Goal: Navigation & Orientation: Find specific page/section

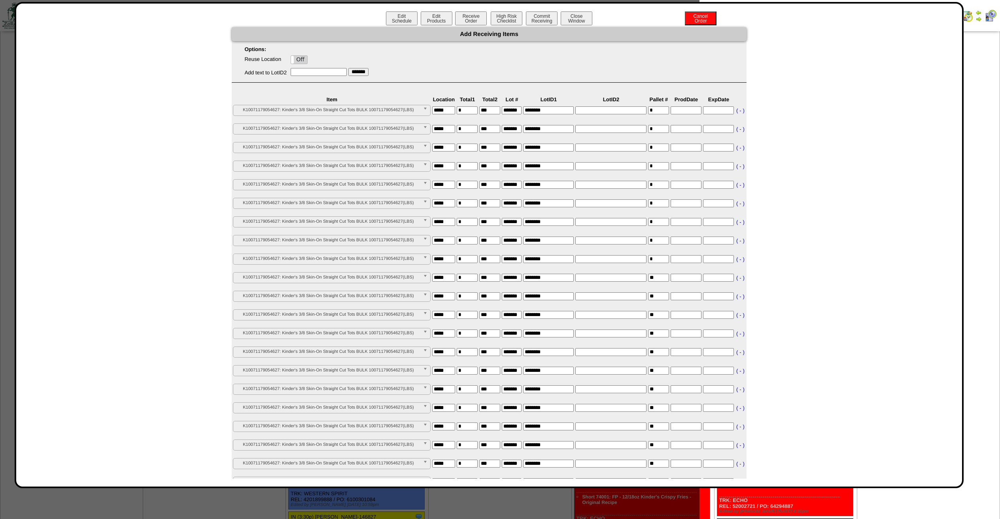
scroll to position [254, 0]
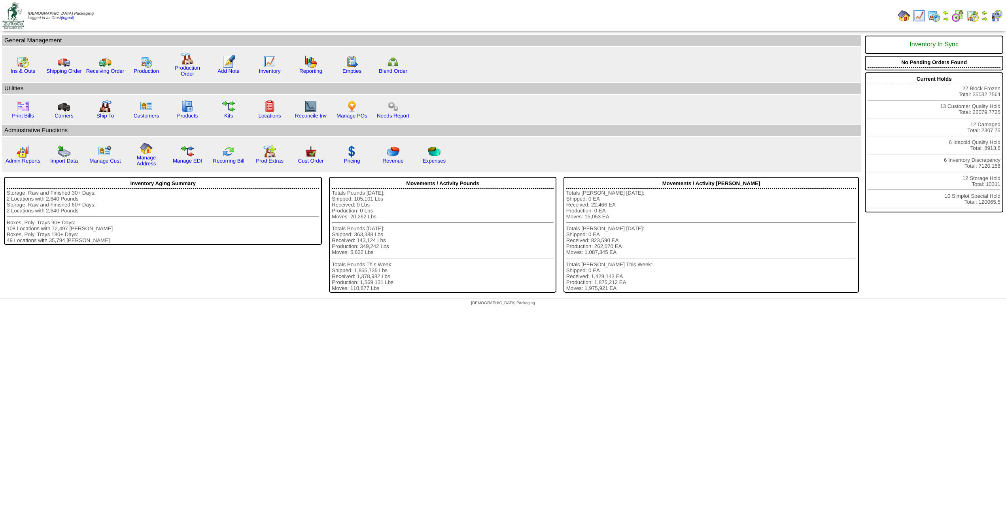
click at [932, 13] on img at bounding box center [934, 15] width 13 height 13
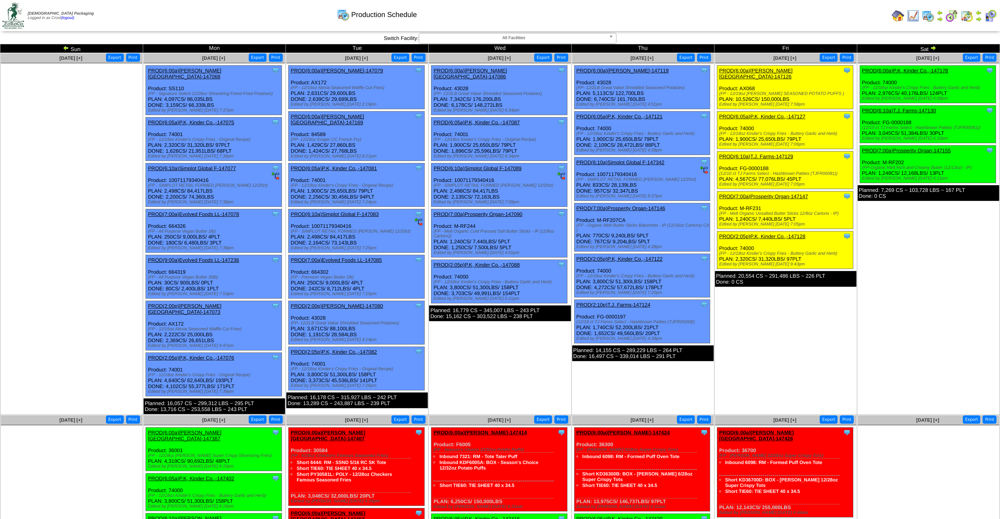
click at [977, 16] on img at bounding box center [978, 19] width 6 height 6
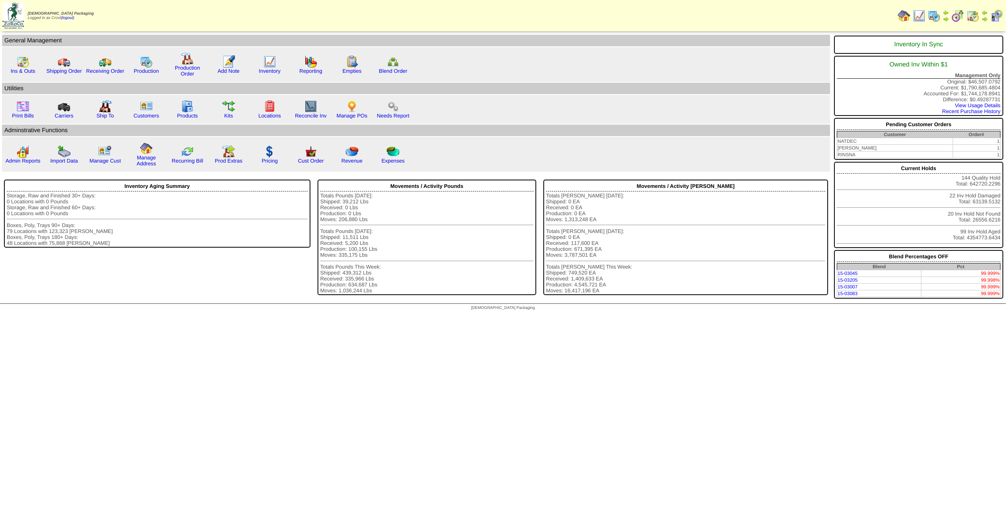
click at [934, 13] on img at bounding box center [934, 15] width 13 height 13
